Goal: Information Seeking & Learning: Learn about a topic

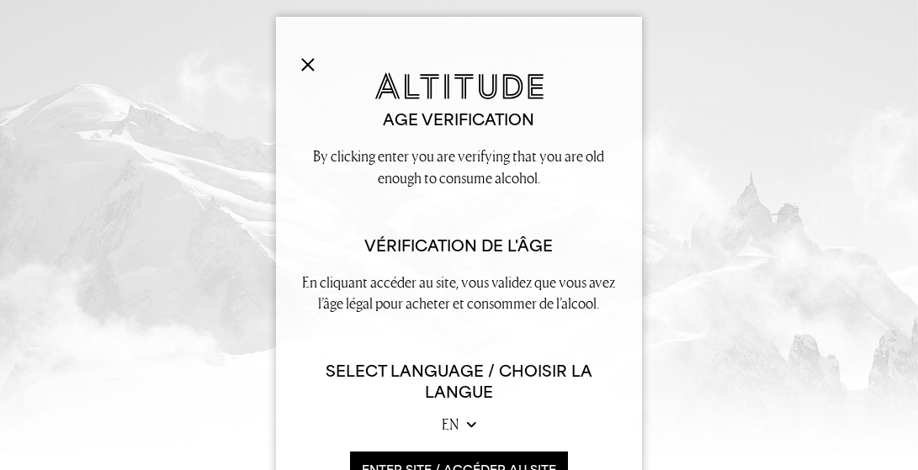
scroll to position [850, 0]
click at [533, 462] on button "ENTER SITE / accéder au site" at bounding box center [459, 470] width 218 height 36
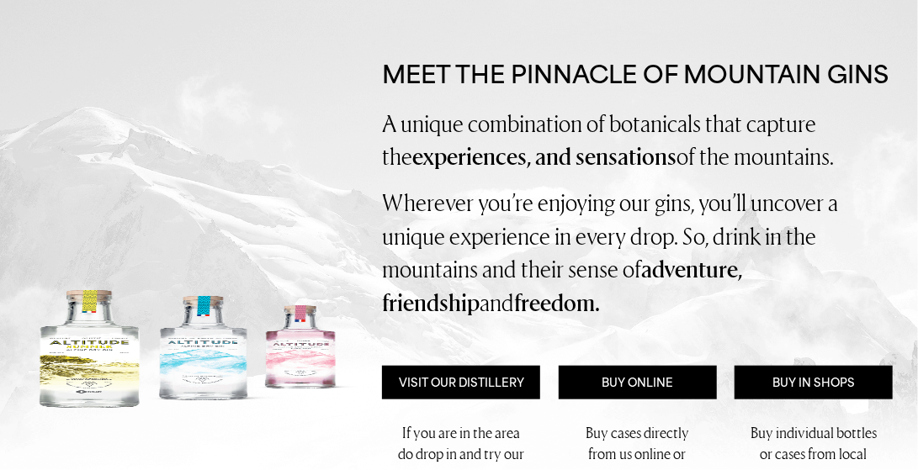
scroll to position [0, 0]
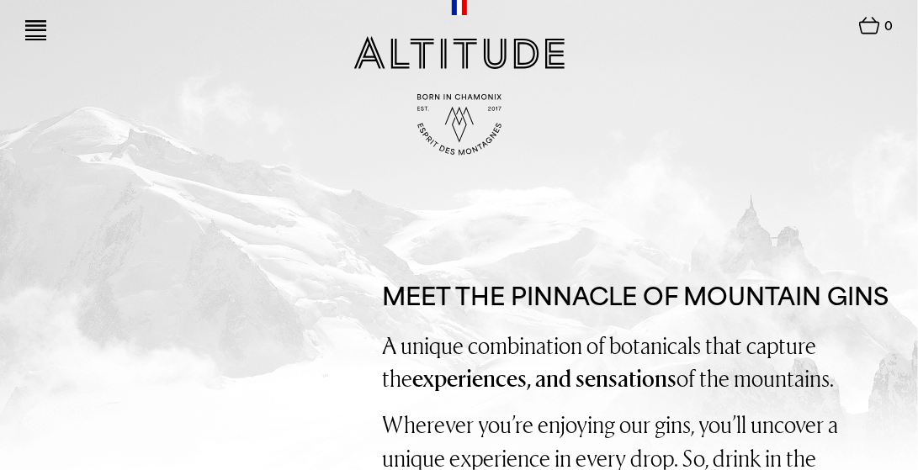
click at [40, 23] on img at bounding box center [35, 25] width 21 height 11
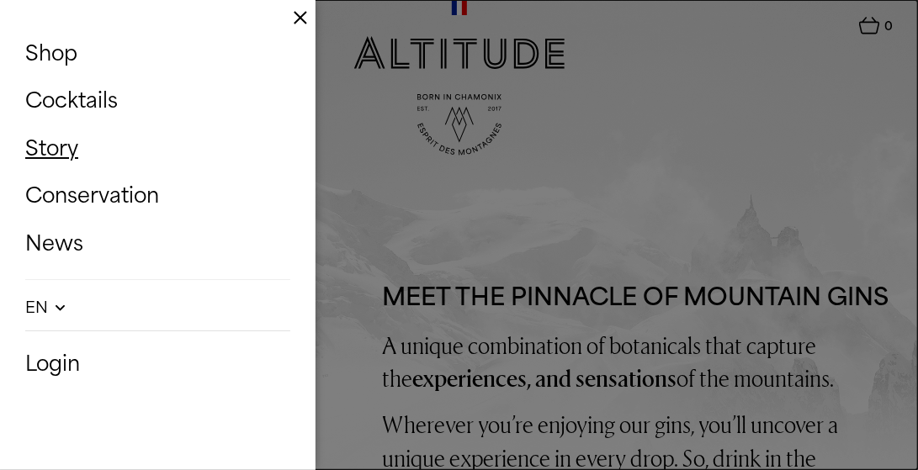
click at [54, 154] on link "Story" at bounding box center [157, 148] width 265 height 39
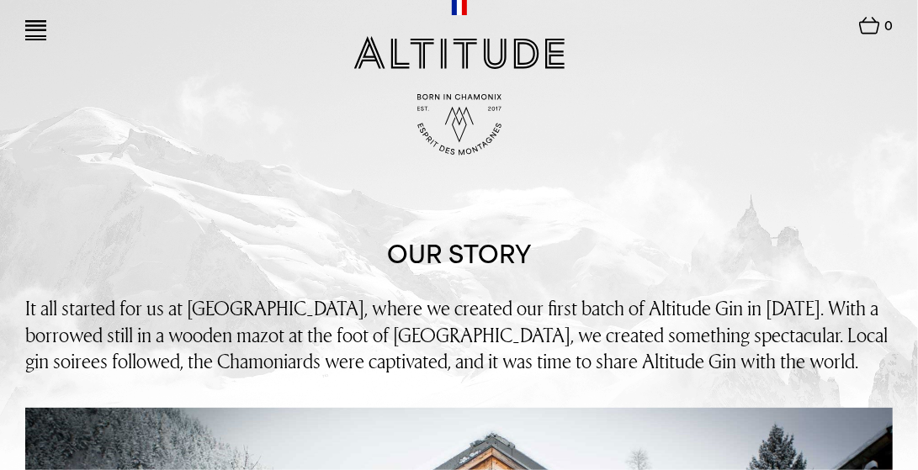
click at [38, 24] on img at bounding box center [35, 25] width 21 height 11
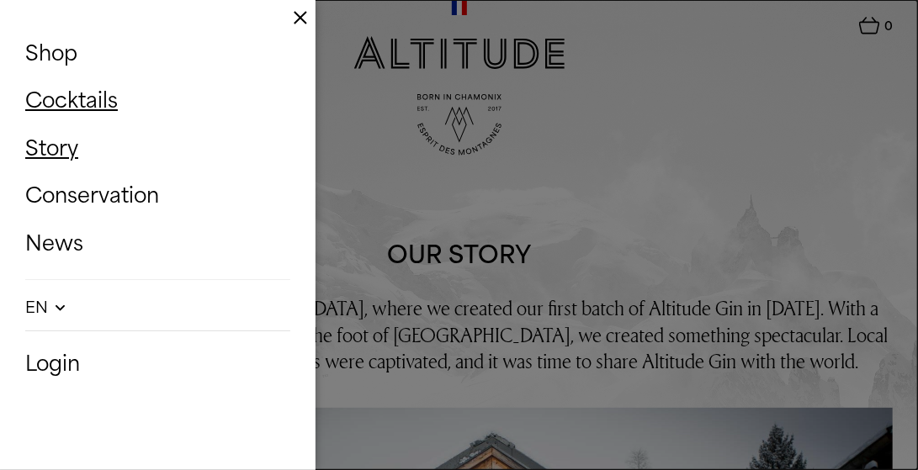
click at [103, 92] on link "Cocktails" at bounding box center [157, 100] width 265 height 39
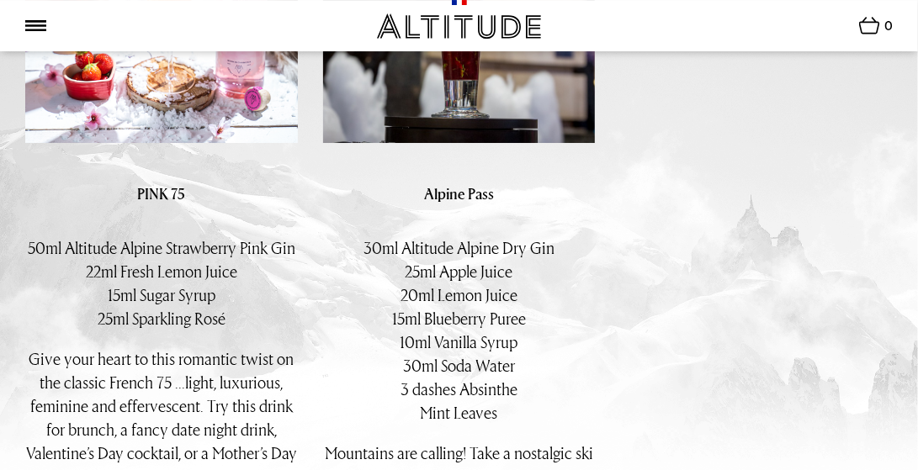
scroll to position [3275, 0]
